Goal: Task Accomplishment & Management: Use online tool/utility

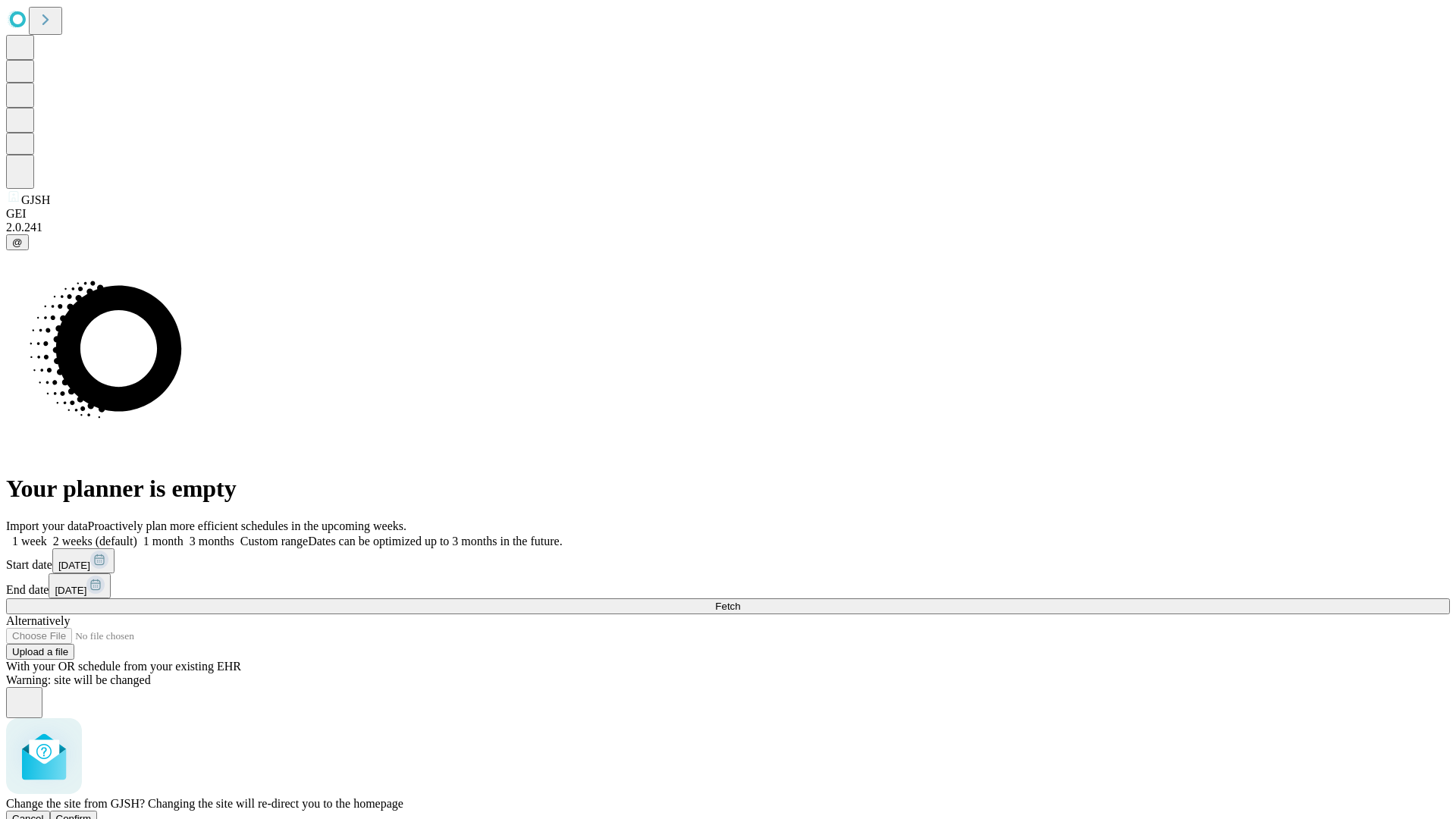
click at [92, 813] on span "Confirm" at bounding box center [74, 818] width 35 height 11
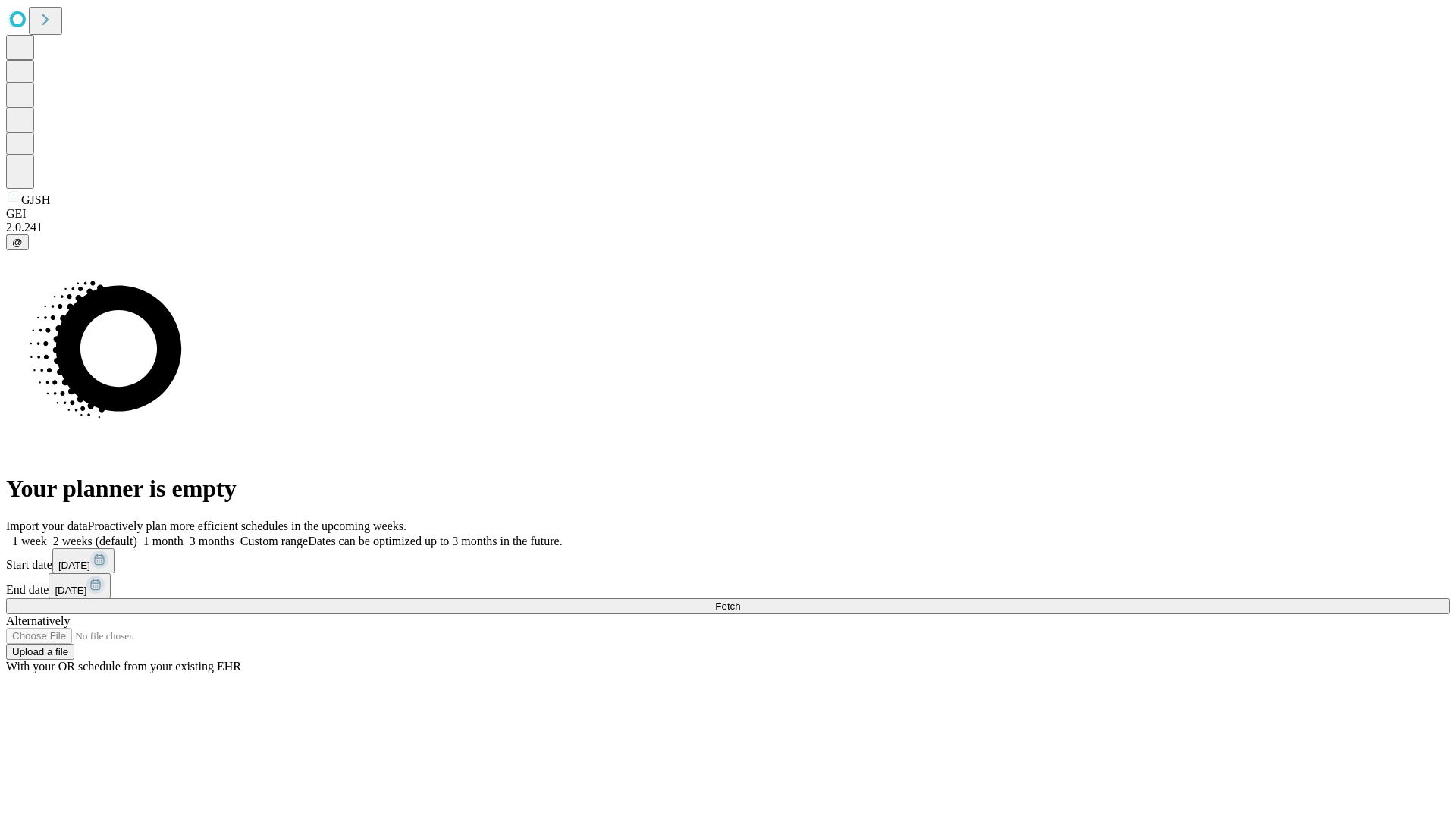
click at [184, 535] on label "1 month" at bounding box center [160, 541] width 46 height 13
click at [740, 600] on span "Fetch" at bounding box center [728, 605] width 25 height 11
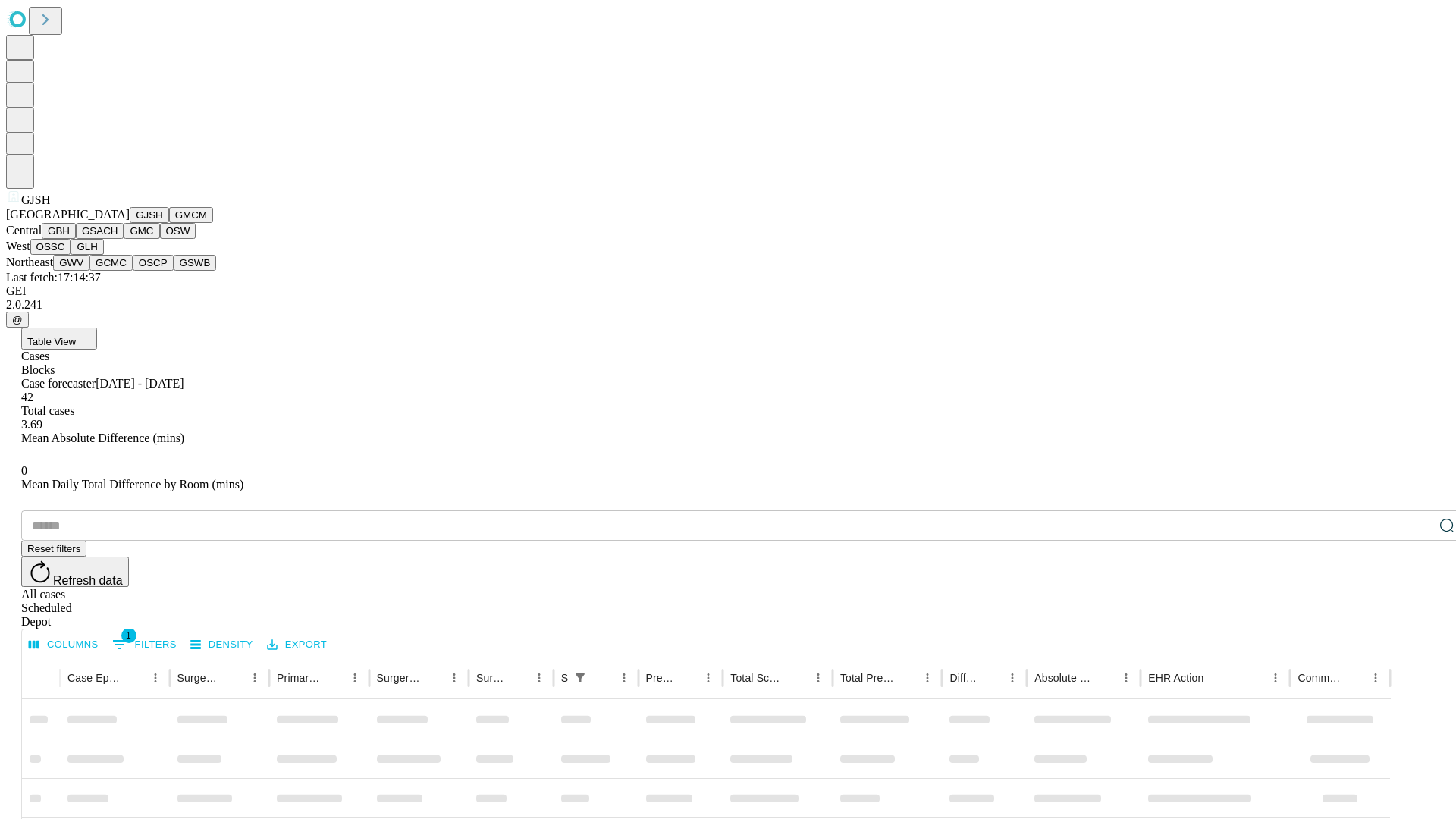
click at [170, 223] on button "GMCM" at bounding box center [192, 215] width 44 height 16
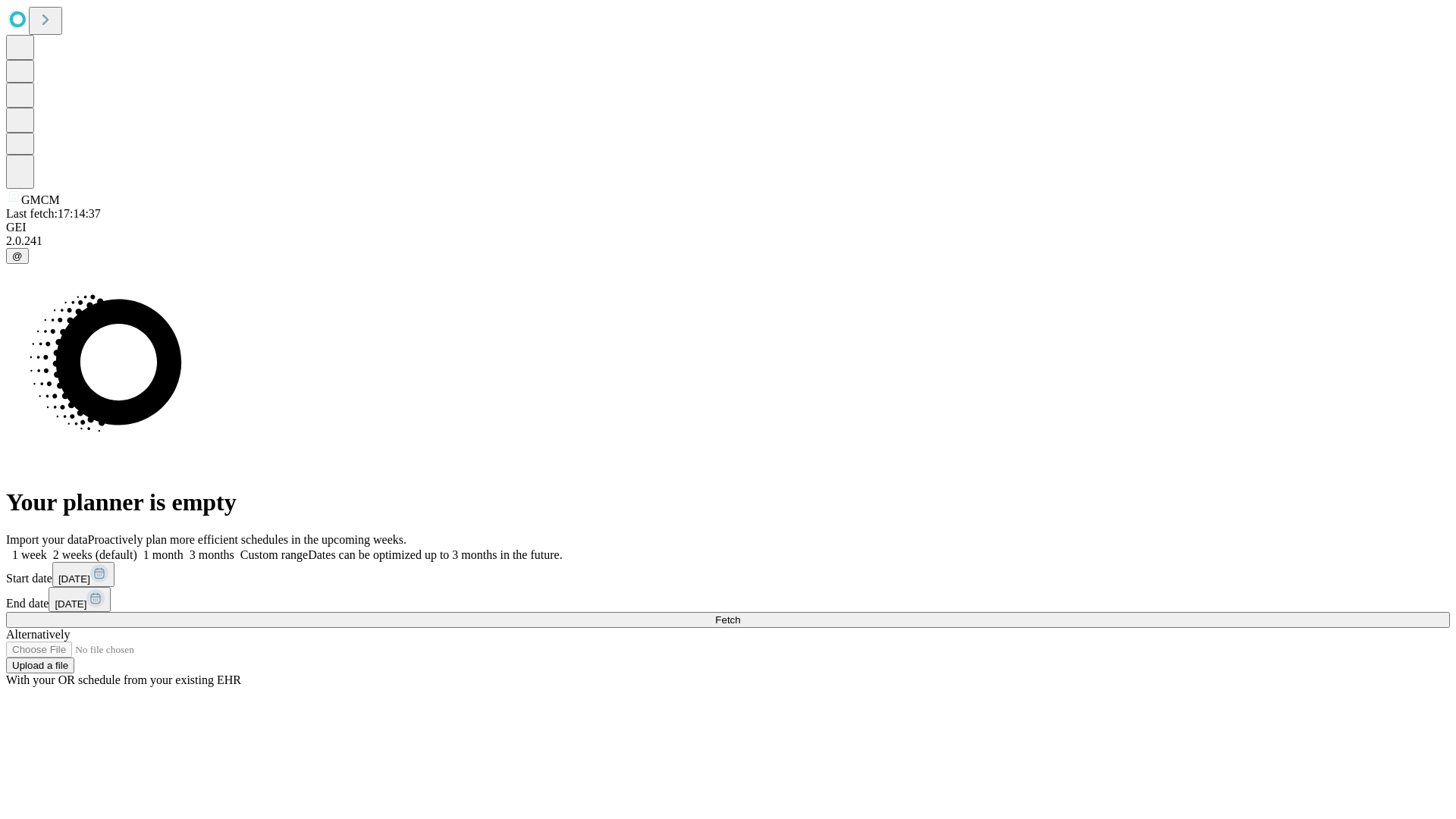
click at [184, 548] on label "1 month" at bounding box center [160, 554] width 46 height 13
click at [740, 614] on span "Fetch" at bounding box center [728, 620] width 25 height 11
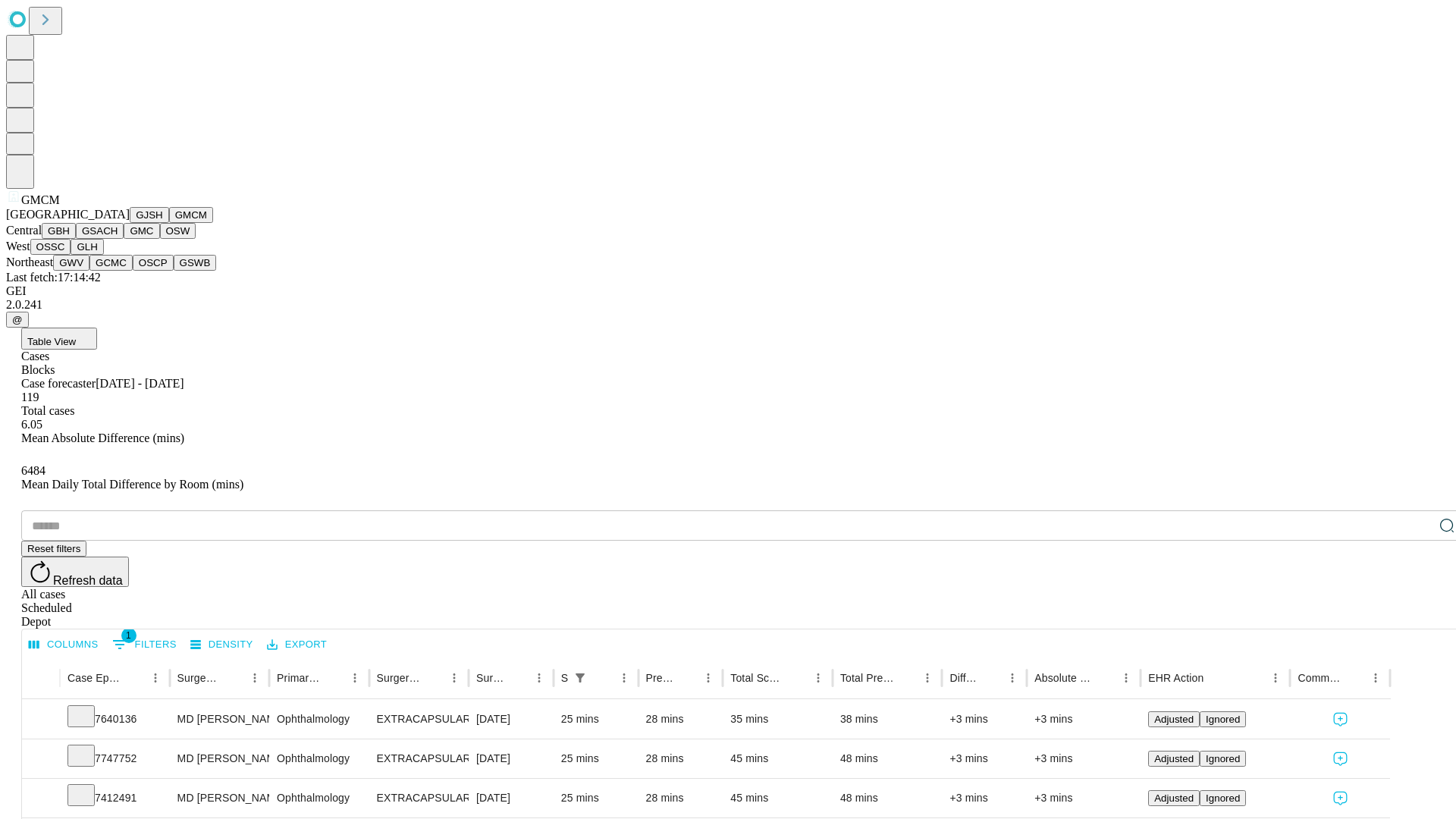
click at [76, 239] on button "GBH" at bounding box center [58, 231] width 34 height 16
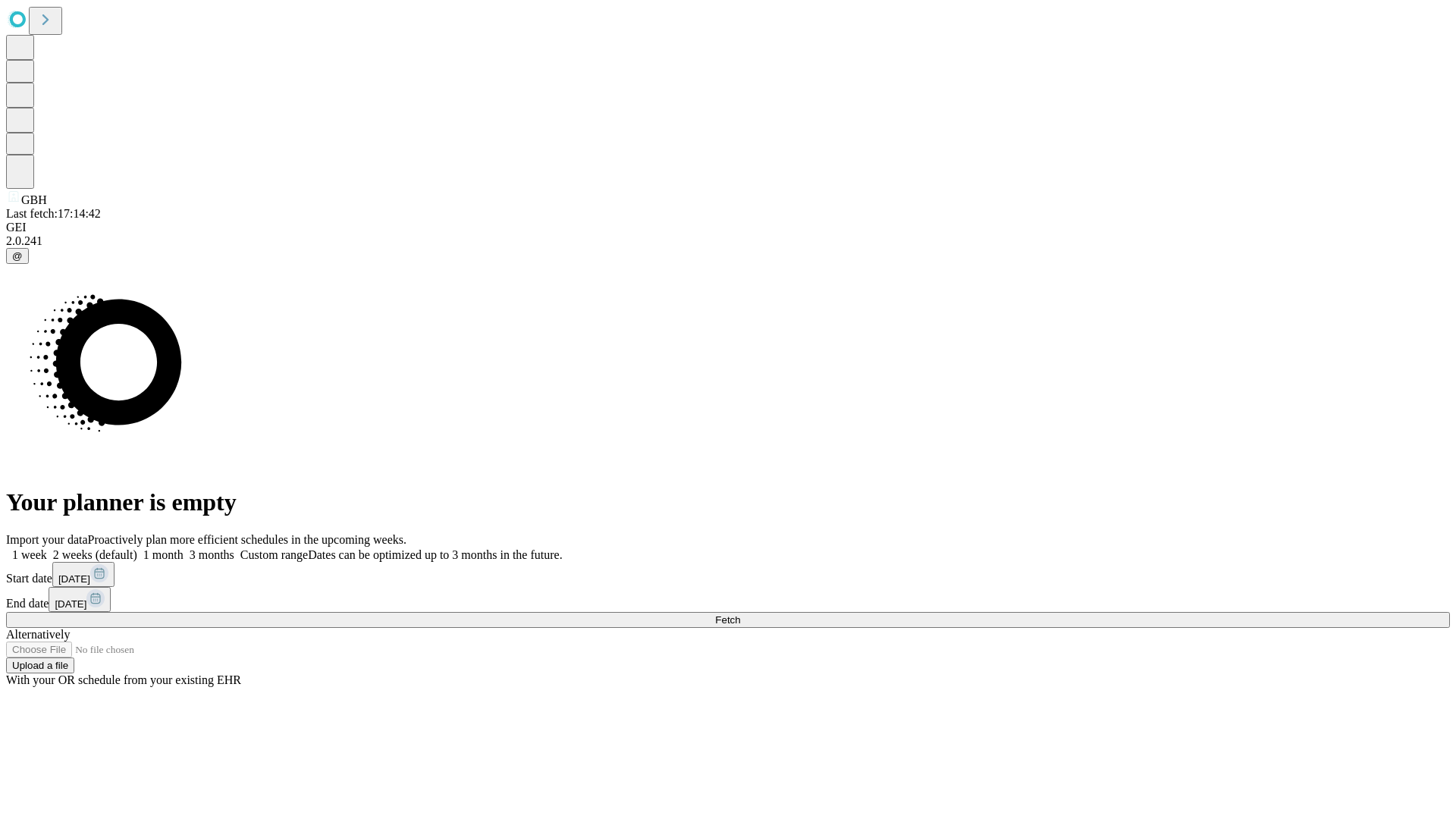
click at [184, 548] on label "1 month" at bounding box center [160, 554] width 46 height 13
click at [740, 614] on span "Fetch" at bounding box center [728, 620] width 25 height 11
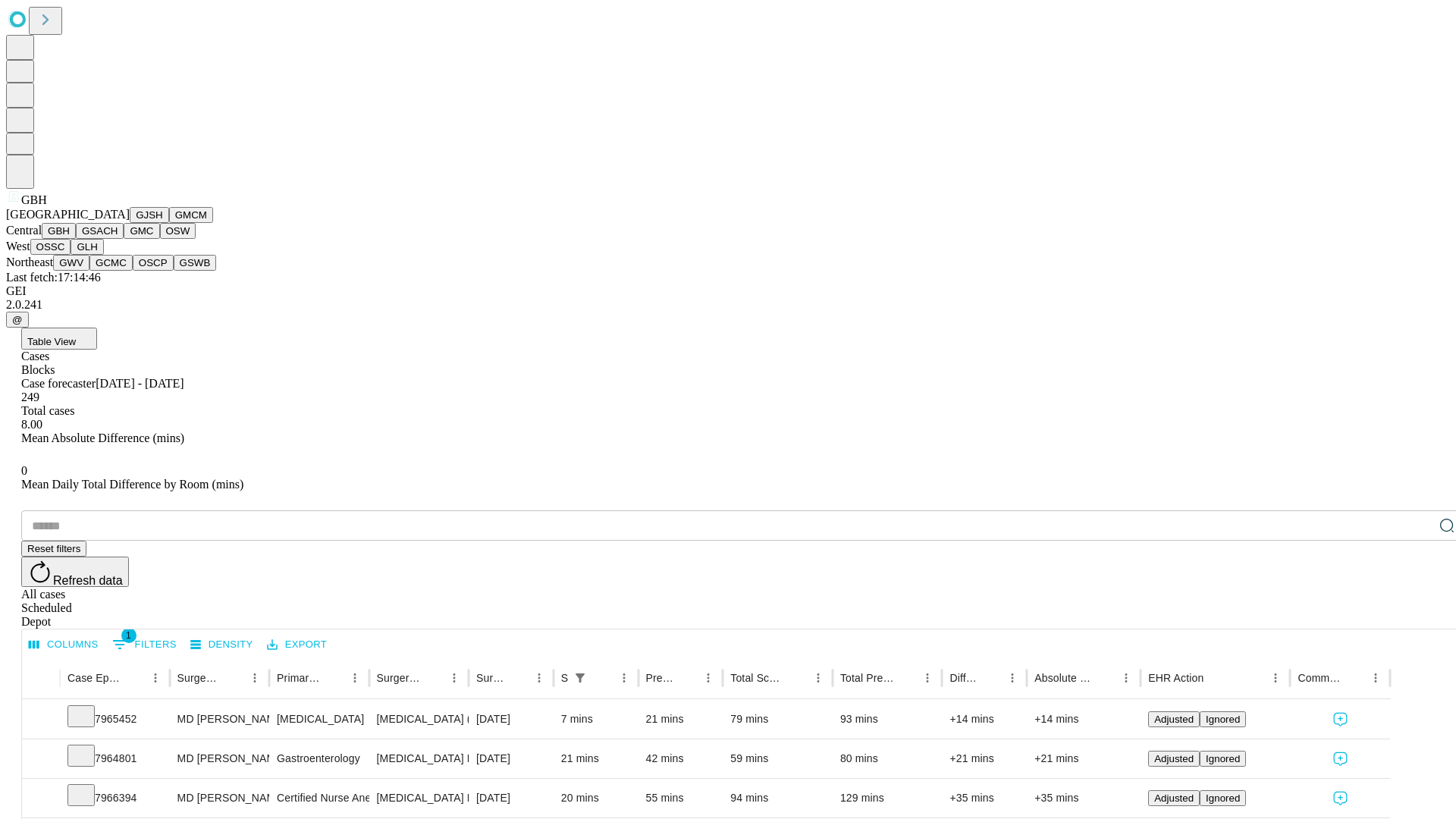
click at [117, 239] on button "GSACH" at bounding box center [100, 231] width 48 height 16
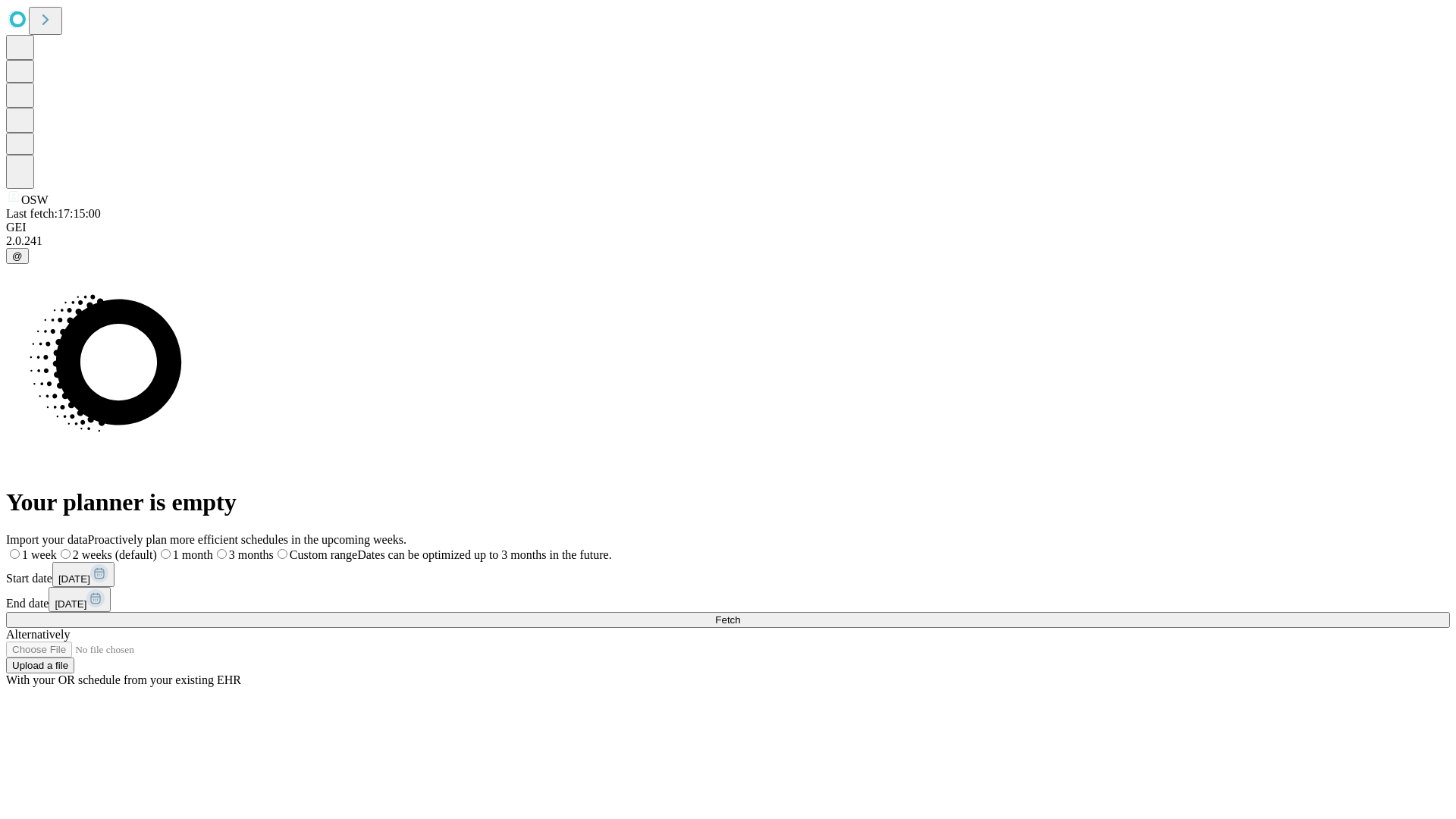
click at [213, 548] on label "1 month" at bounding box center [185, 554] width 57 height 13
click at [740, 614] on span "Fetch" at bounding box center [728, 620] width 25 height 11
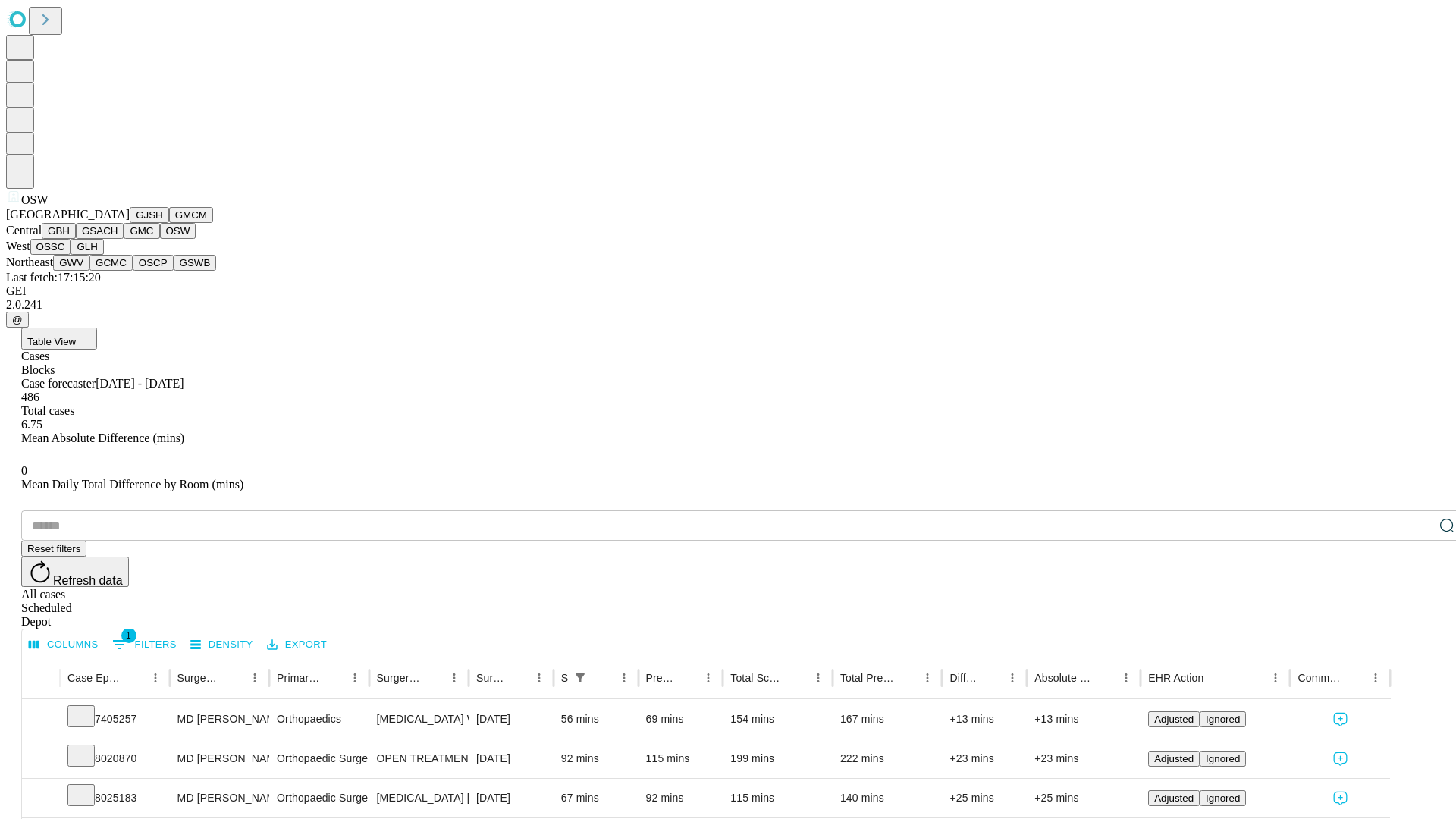
click at [72, 255] on button "OSSC" at bounding box center [50, 247] width 41 height 16
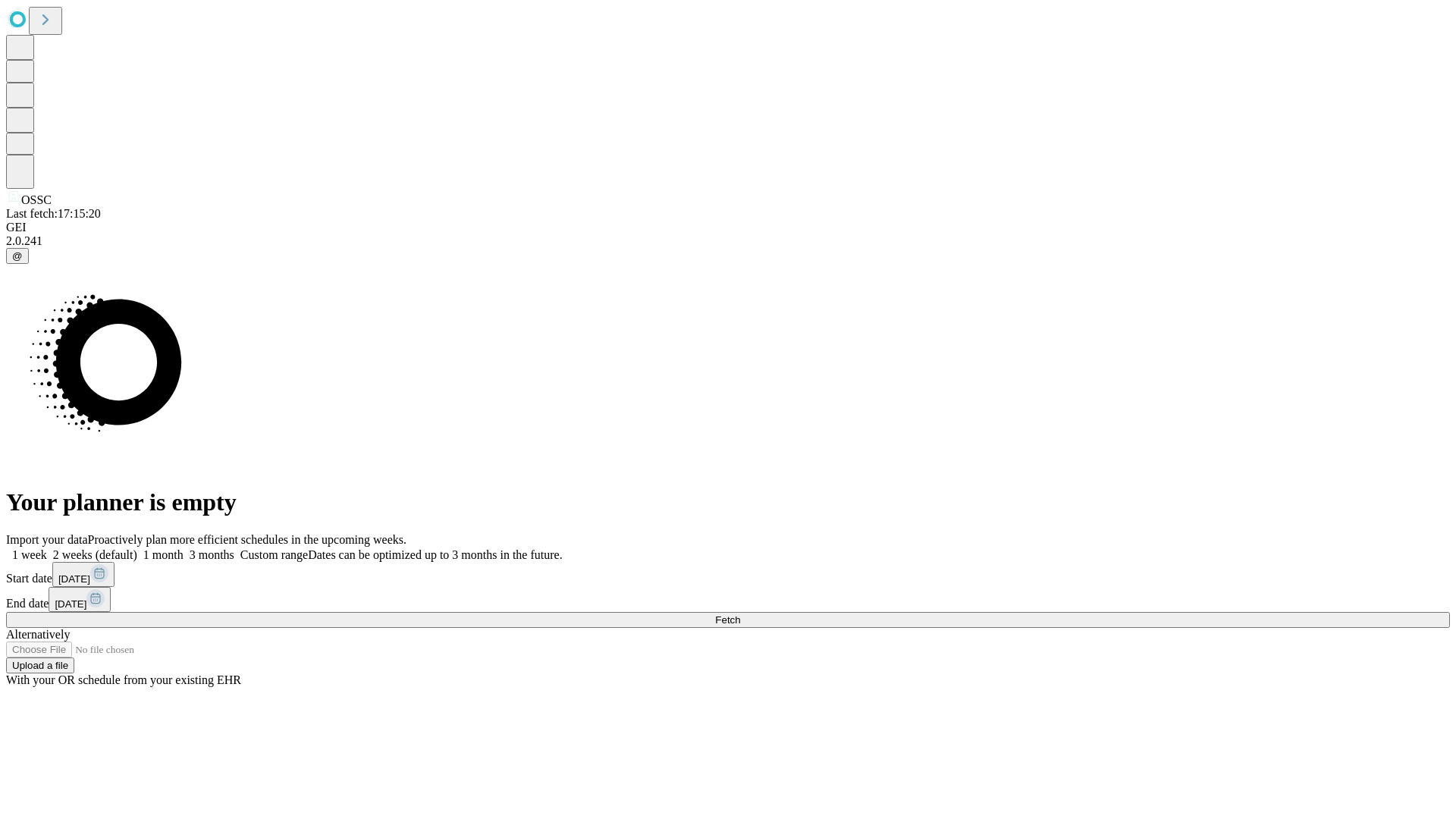
click at [184, 548] on label "1 month" at bounding box center [160, 554] width 46 height 13
click at [740, 614] on span "Fetch" at bounding box center [728, 620] width 25 height 11
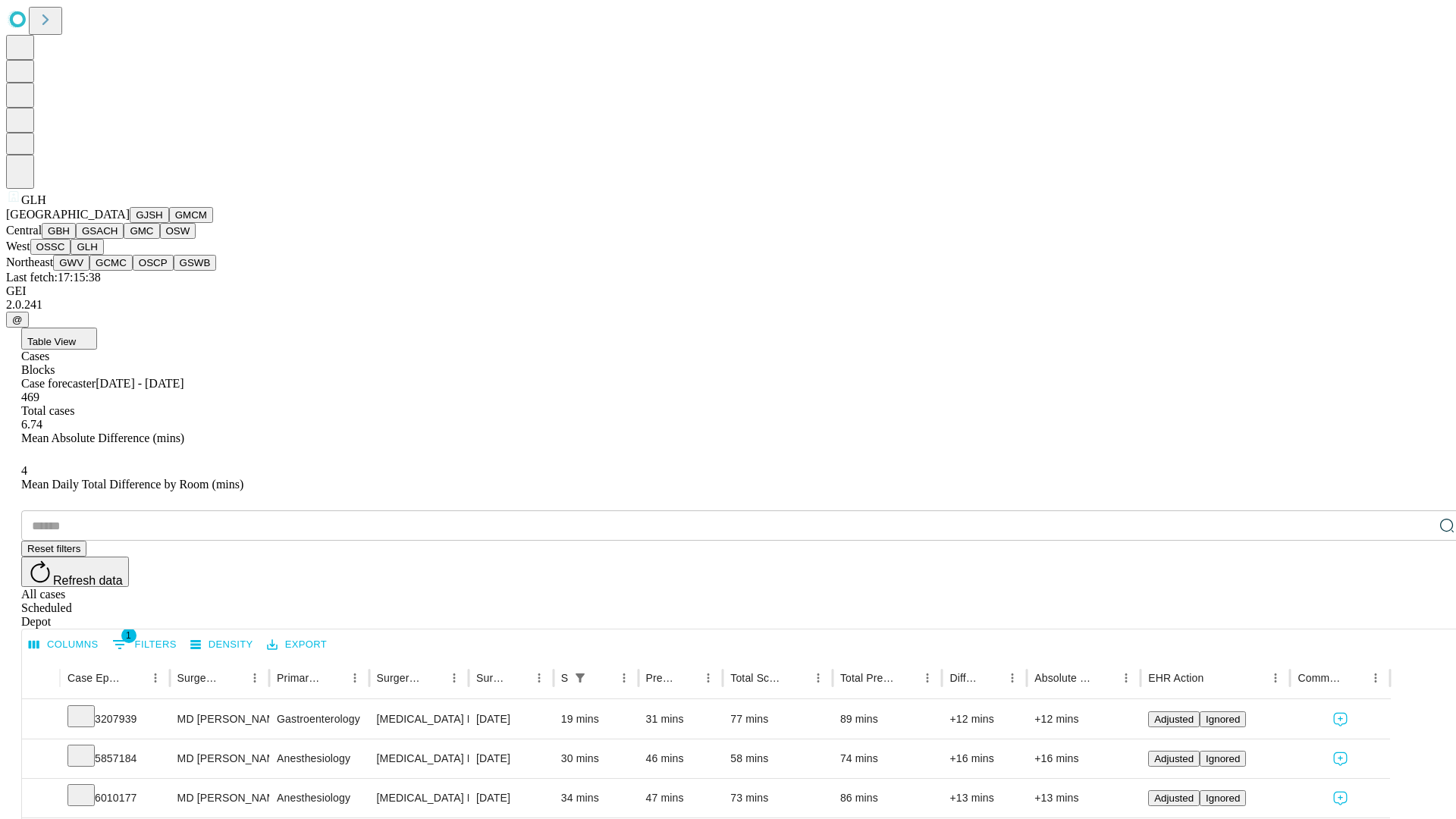
click at [89, 271] on button "GWV" at bounding box center [71, 263] width 36 height 16
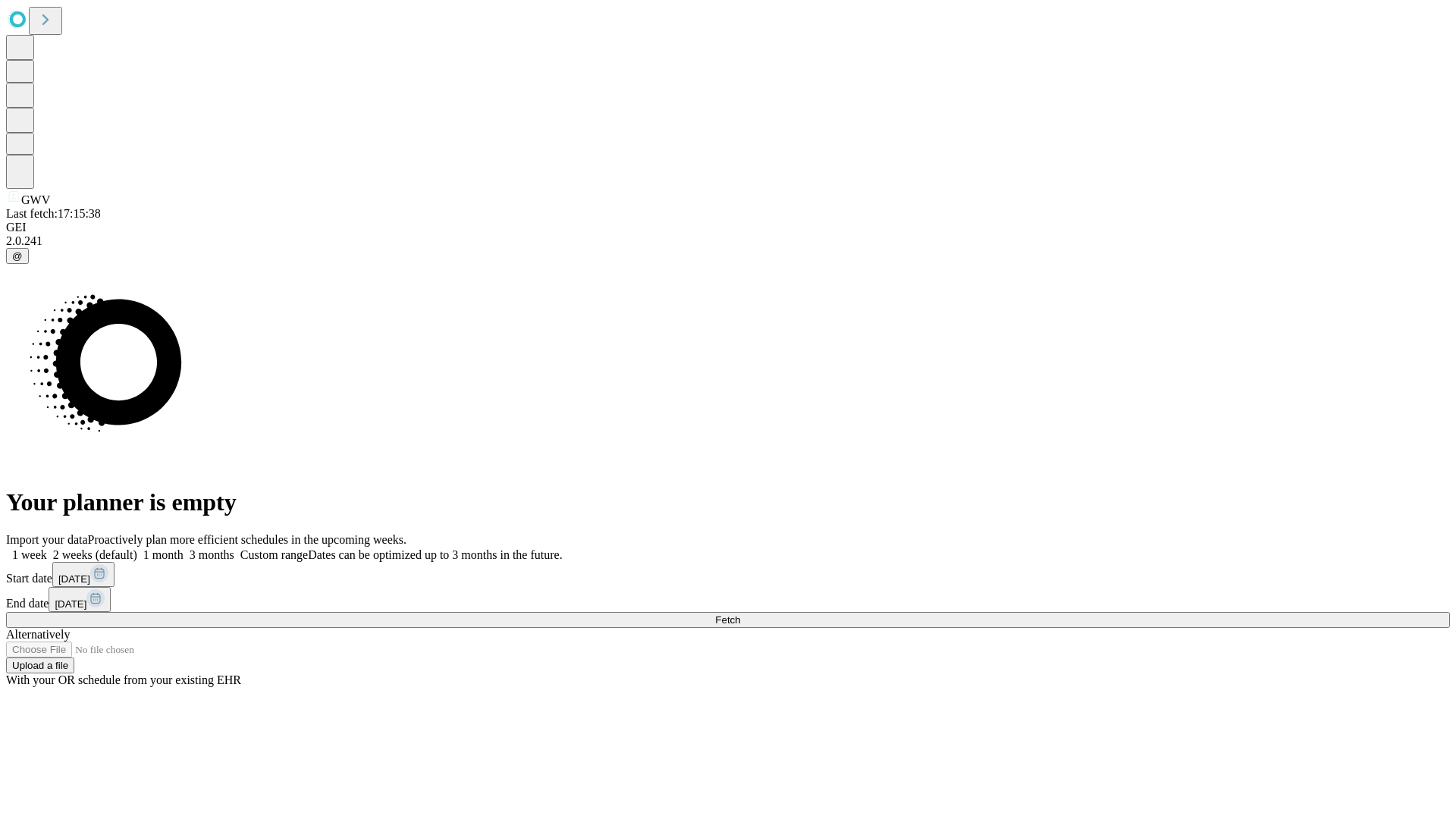
click at [184, 548] on label "1 month" at bounding box center [160, 554] width 46 height 13
click at [740, 614] on span "Fetch" at bounding box center [728, 620] width 25 height 11
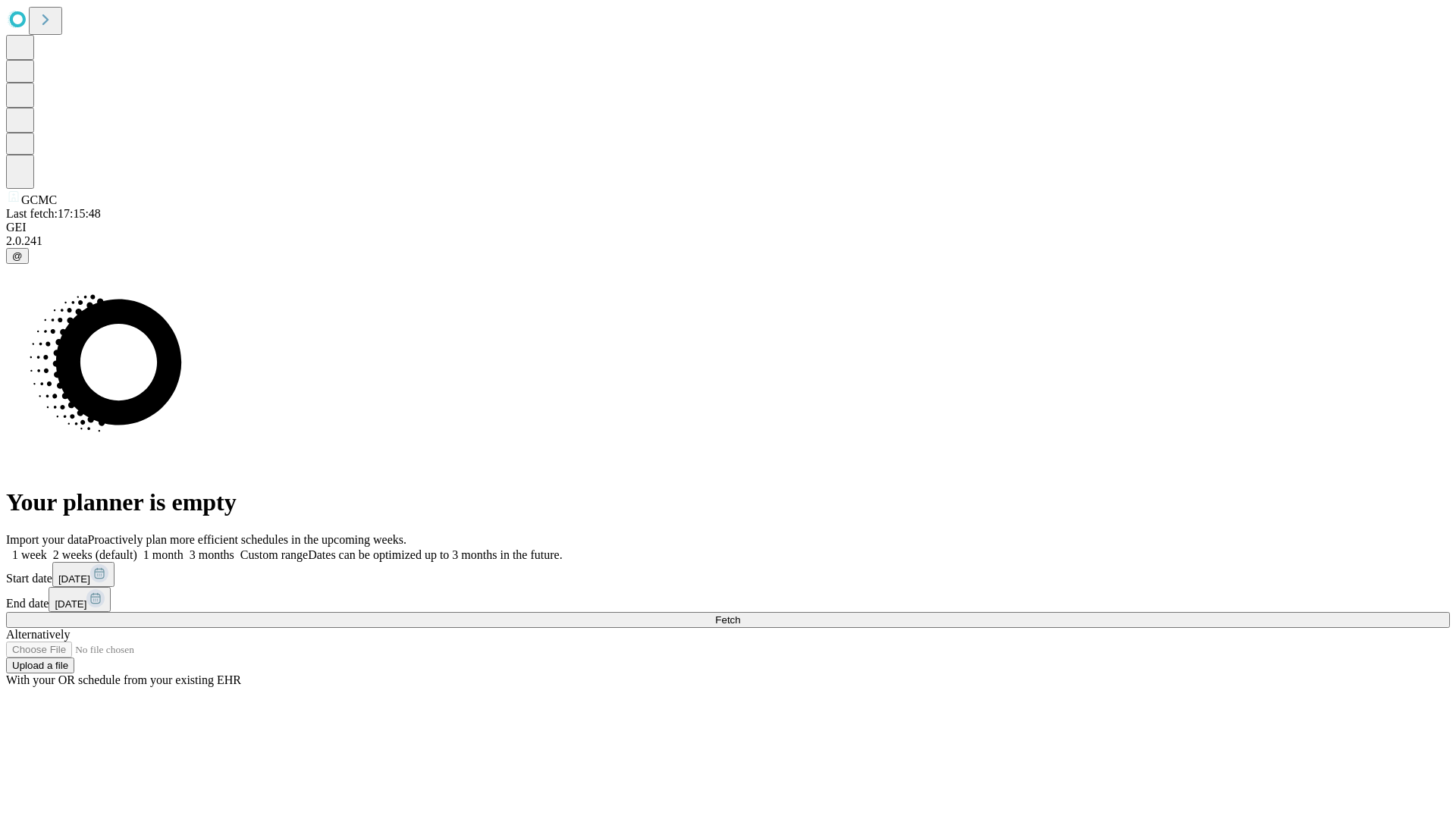
click at [184, 548] on label "1 month" at bounding box center [160, 554] width 46 height 13
click at [740, 614] on span "Fetch" at bounding box center [728, 620] width 25 height 11
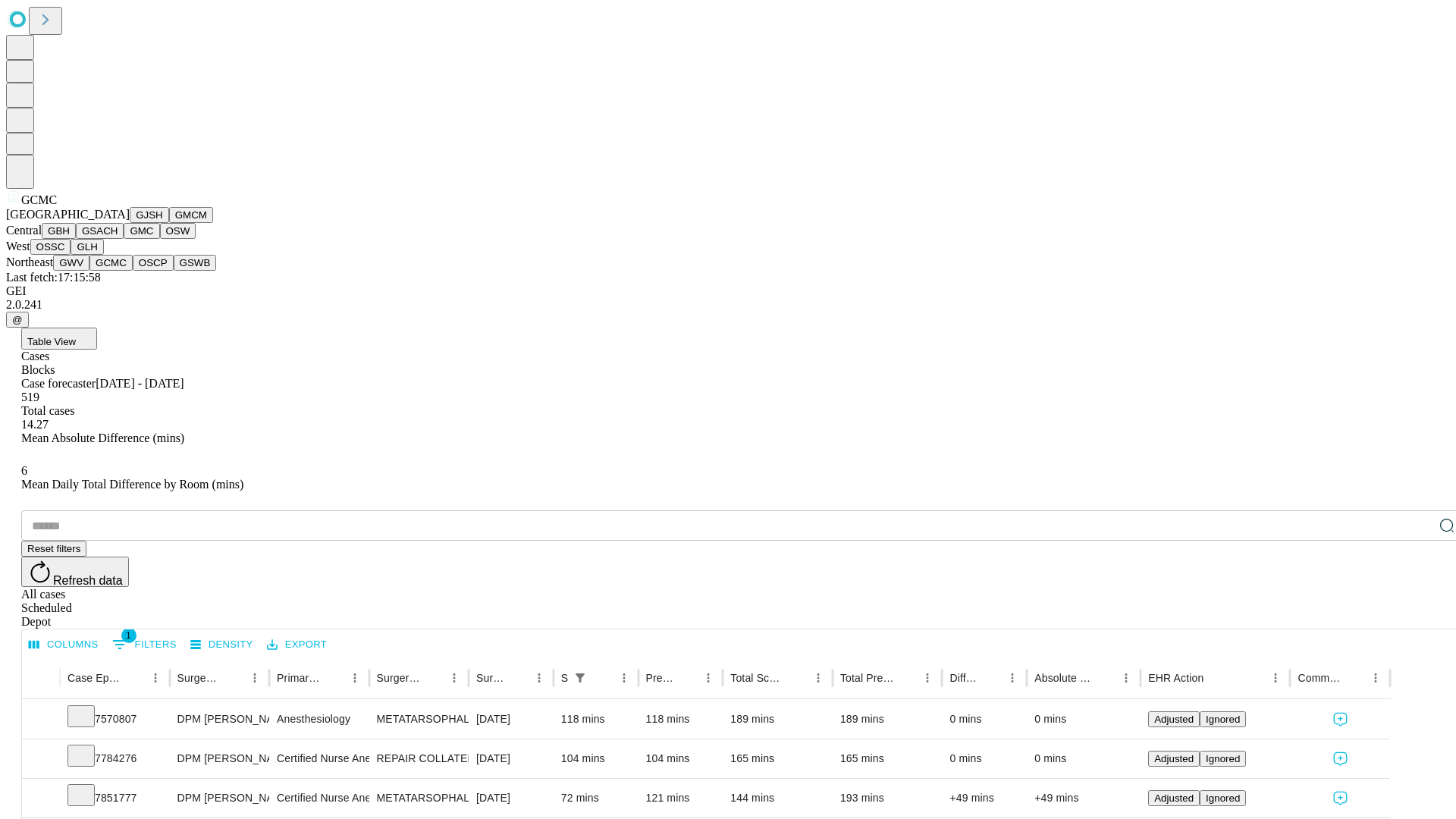
click at [132, 271] on button "OSCP" at bounding box center [153, 263] width 41 height 16
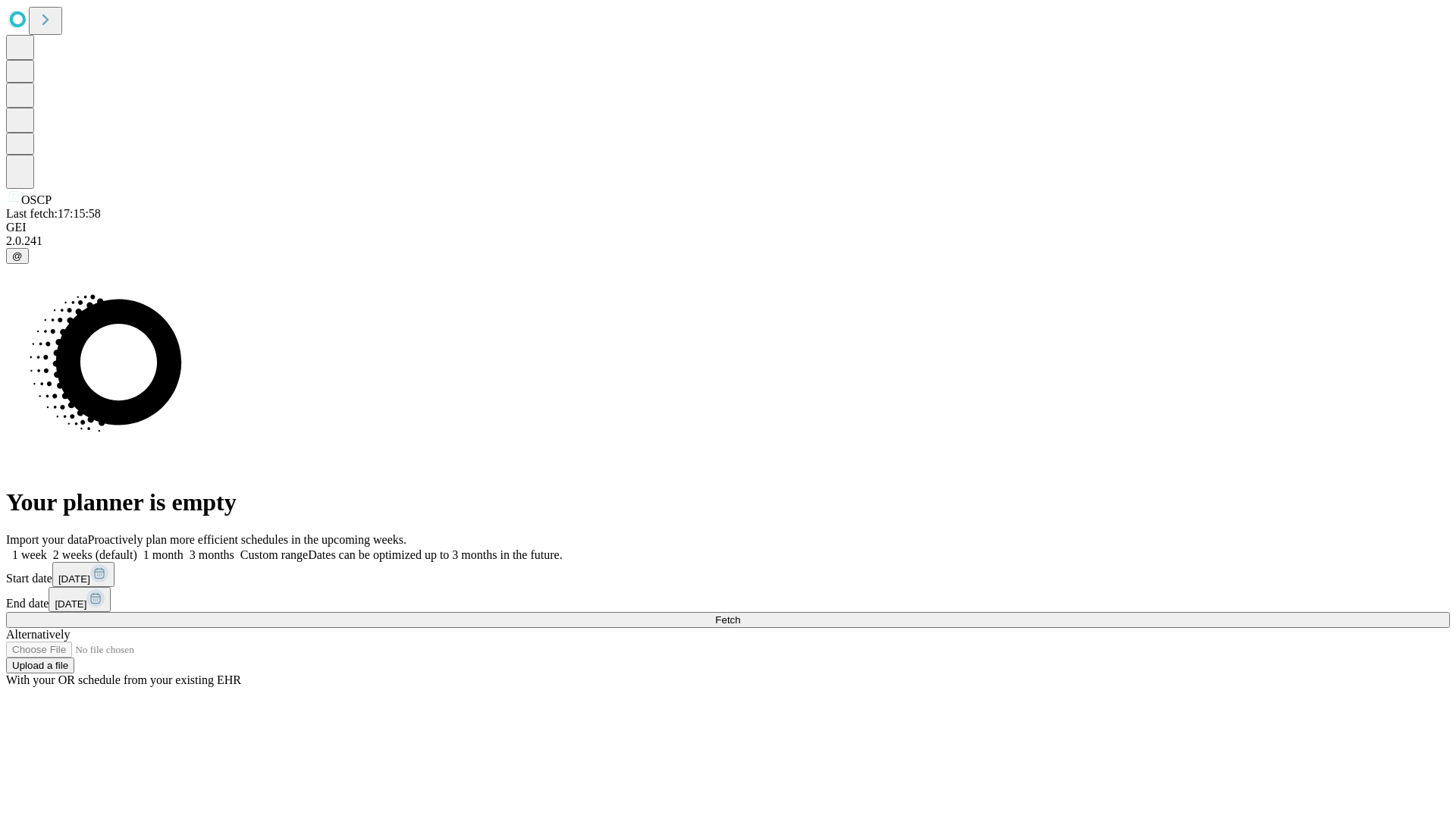
click at [184, 548] on label "1 month" at bounding box center [160, 554] width 46 height 13
click at [740, 614] on span "Fetch" at bounding box center [728, 620] width 25 height 11
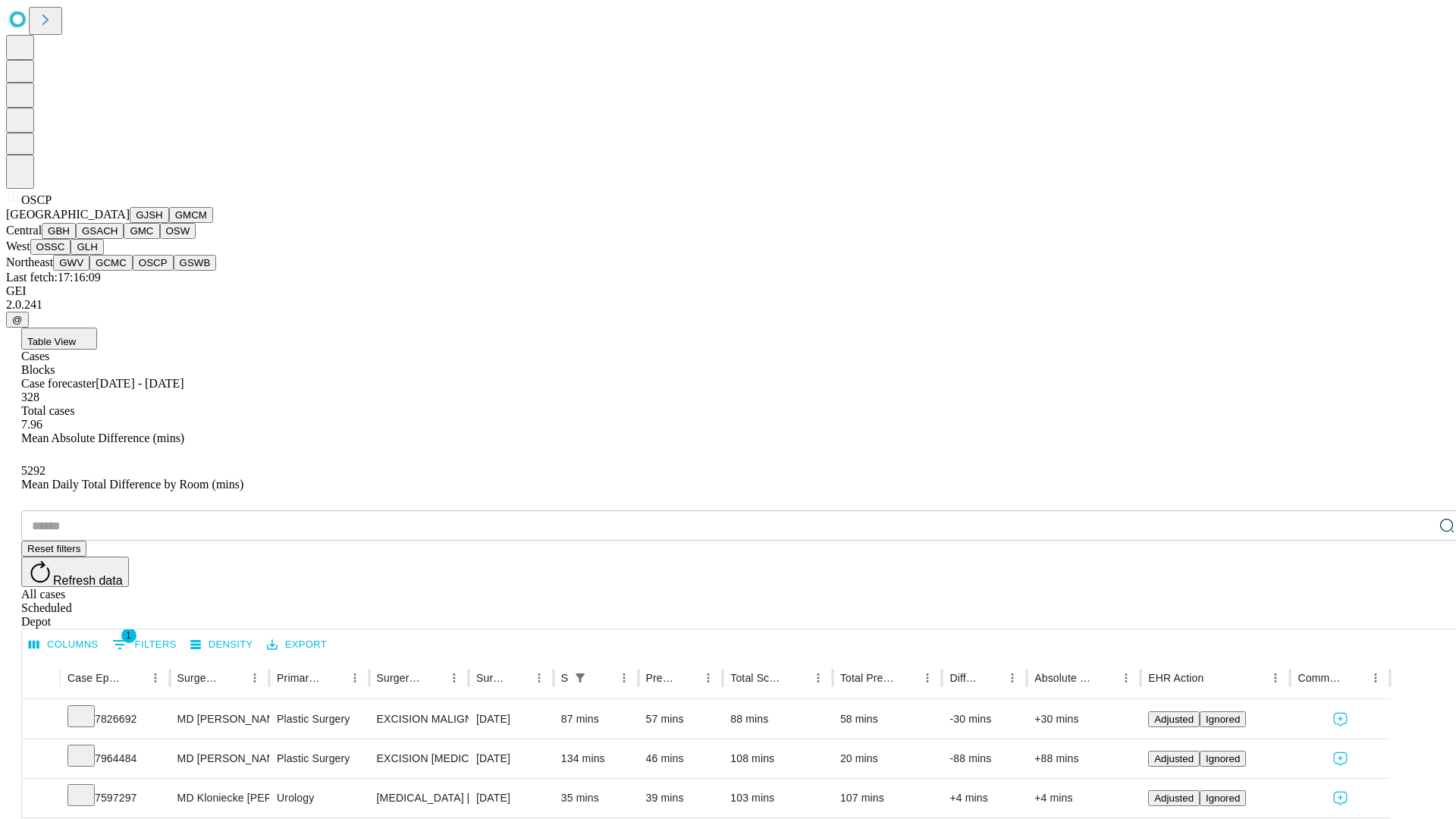
click at [174, 271] on button "GSWB" at bounding box center [195, 263] width 43 height 16
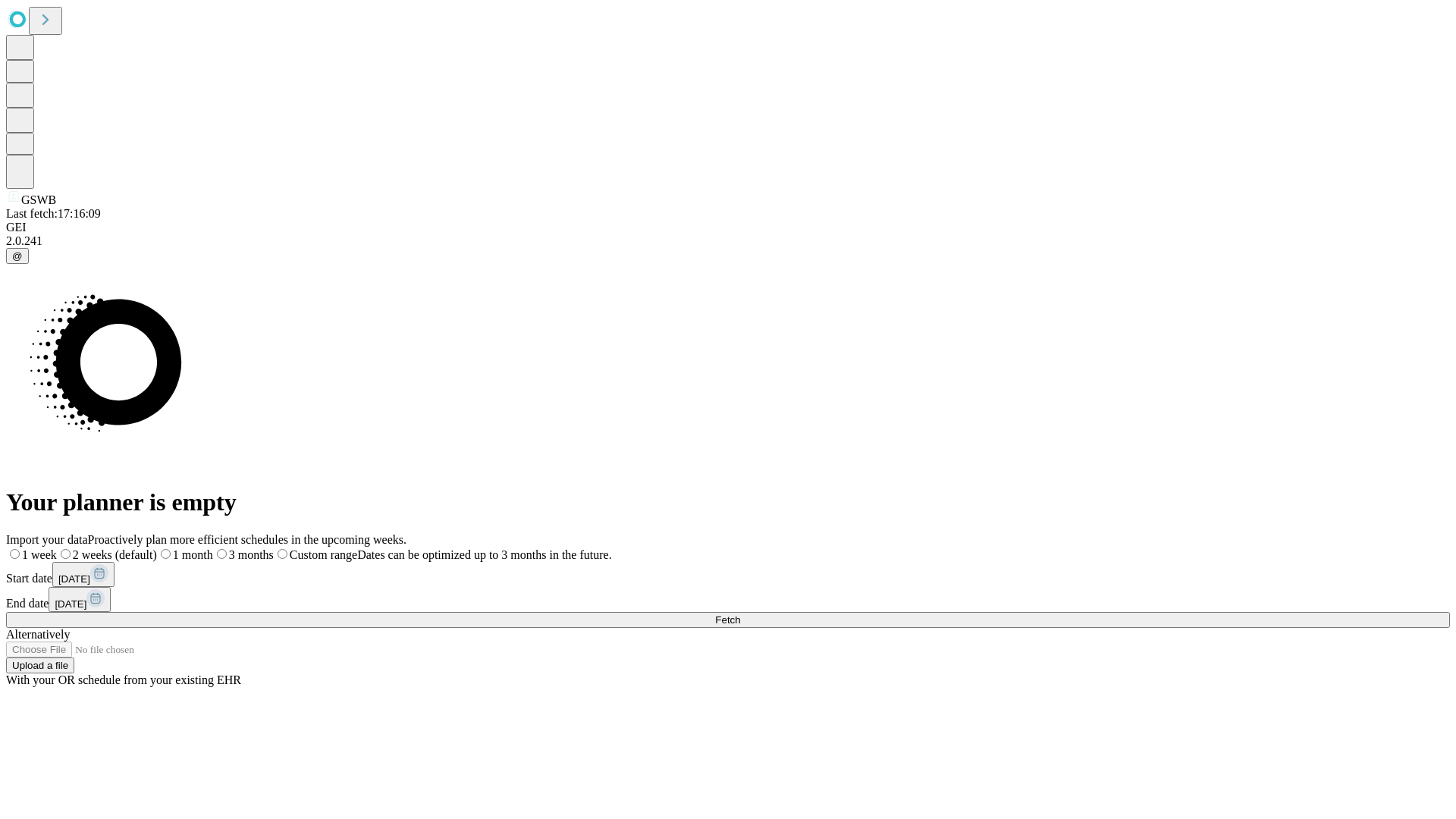
click at [213, 548] on label "1 month" at bounding box center [185, 554] width 57 height 13
click at [740, 614] on span "Fetch" at bounding box center [728, 620] width 25 height 11
